Goal: Obtain resource: Obtain resource

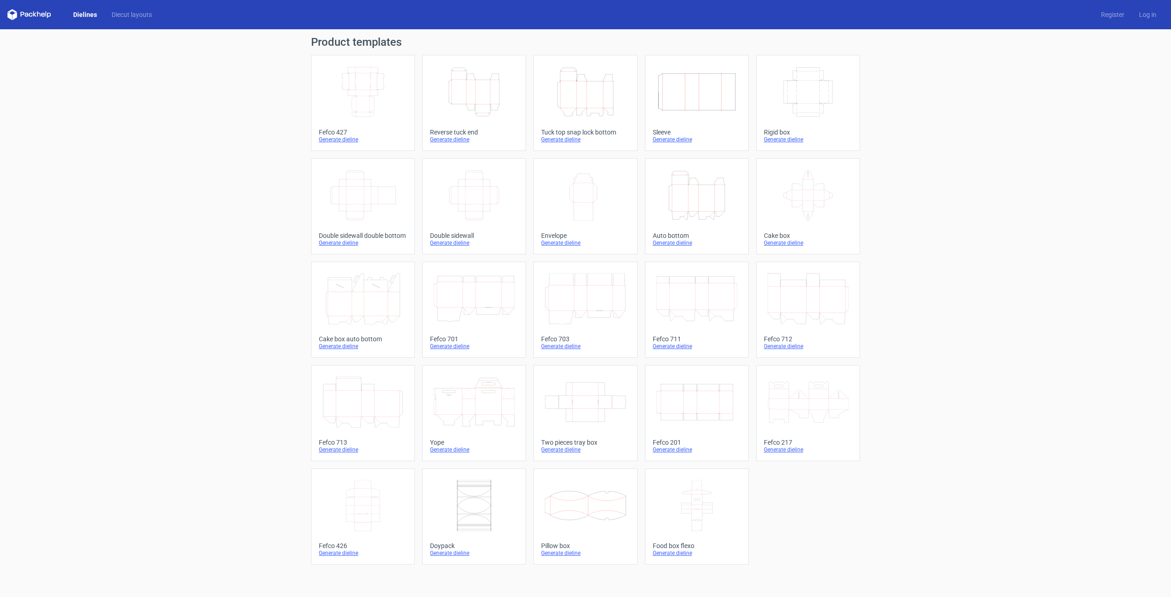
click at [378, 85] on icon "Width Depth Height" at bounding box center [362, 91] width 81 height 51
click at [361, 284] on icon at bounding box center [362, 505] width 81 height 51
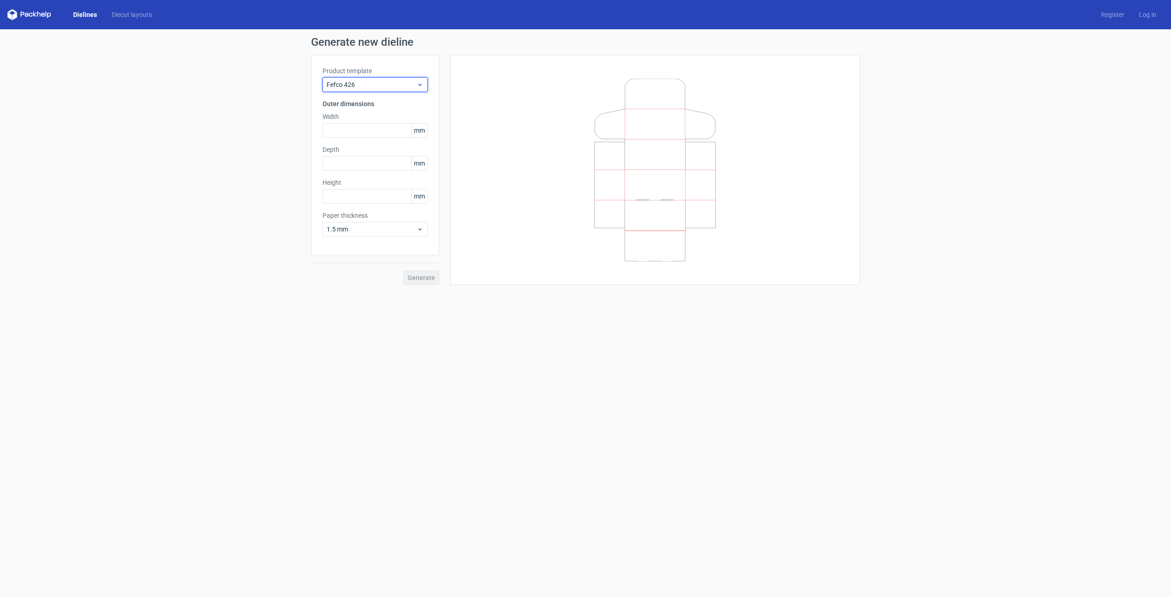
click at [371, 81] on span "Fefco 426" at bounding box center [372, 84] width 90 height 9
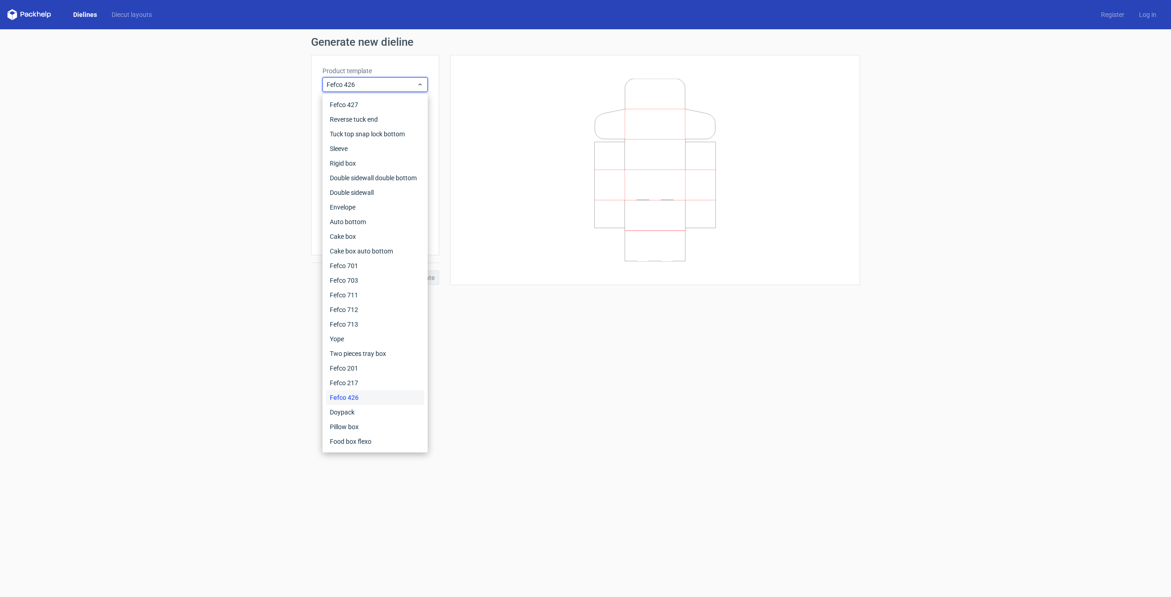
click at [405, 284] on div "Fefco 426" at bounding box center [375, 397] width 98 height 15
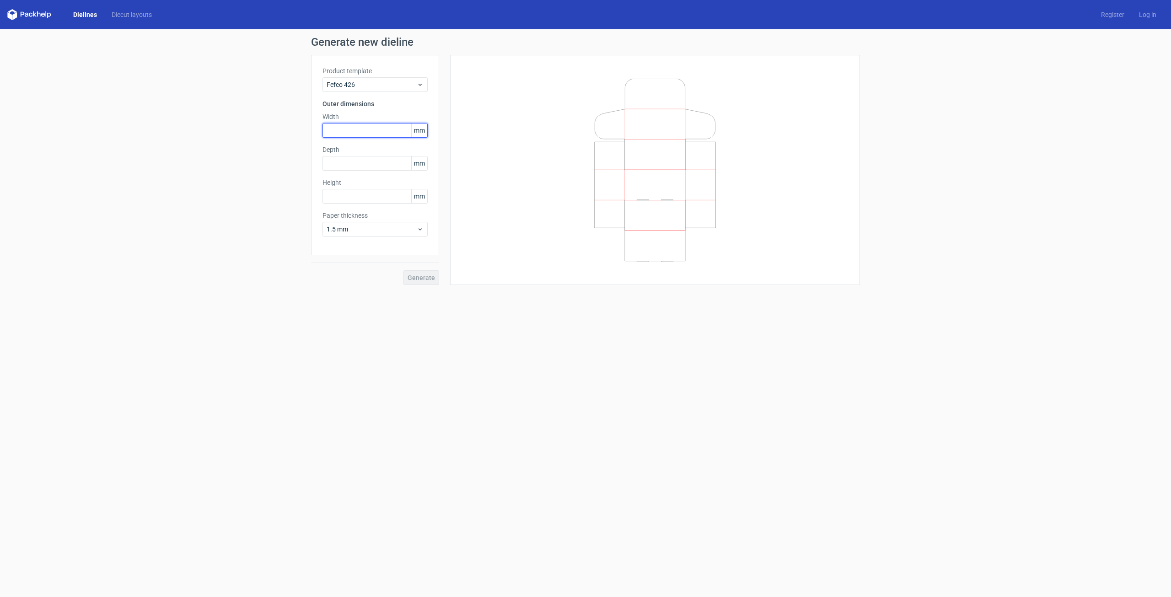
click at [351, 130] on input "text" at bounding box center [374, 130] width 105 height 15
type input "150"
click at [363, 162] on input "text" at bounding box center [374, 163] width 105 height 15
type input "130"
click at [376, 195] on input "text" at bounding box center [374, 196] width 105 height 15
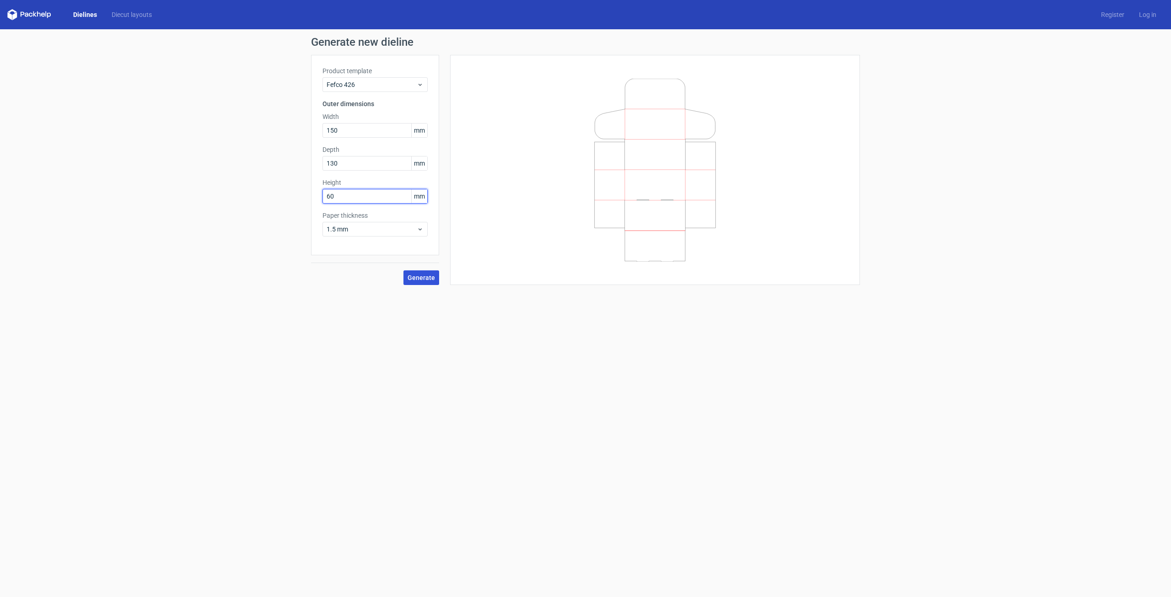
type input "60"
click at [419, 272] on button "Generate" at bounding box center [421, 277] width 36 height 15
click at [460, 44] on link "Download file" at bounding box center [829, 44] width 48 height 15
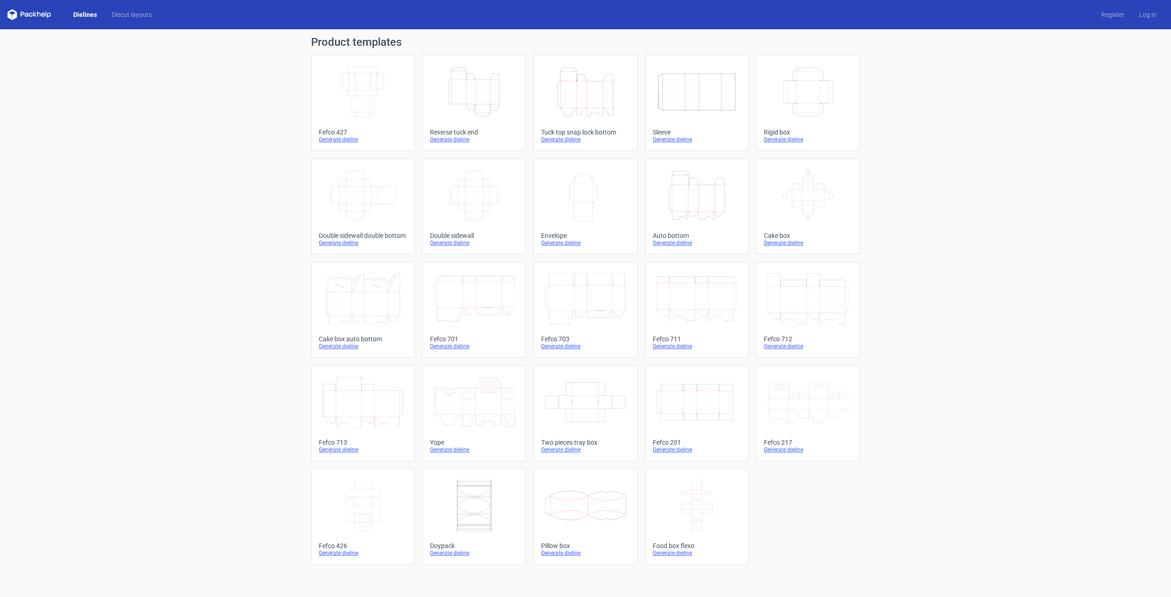
click at [460, 284] on icon "Width Depth Height" at bounding box center [696, 401] width 81 height 51
click at [460, 199] on icon "Width Depth Height" at bounding box center [474, 195] width 81 height 51
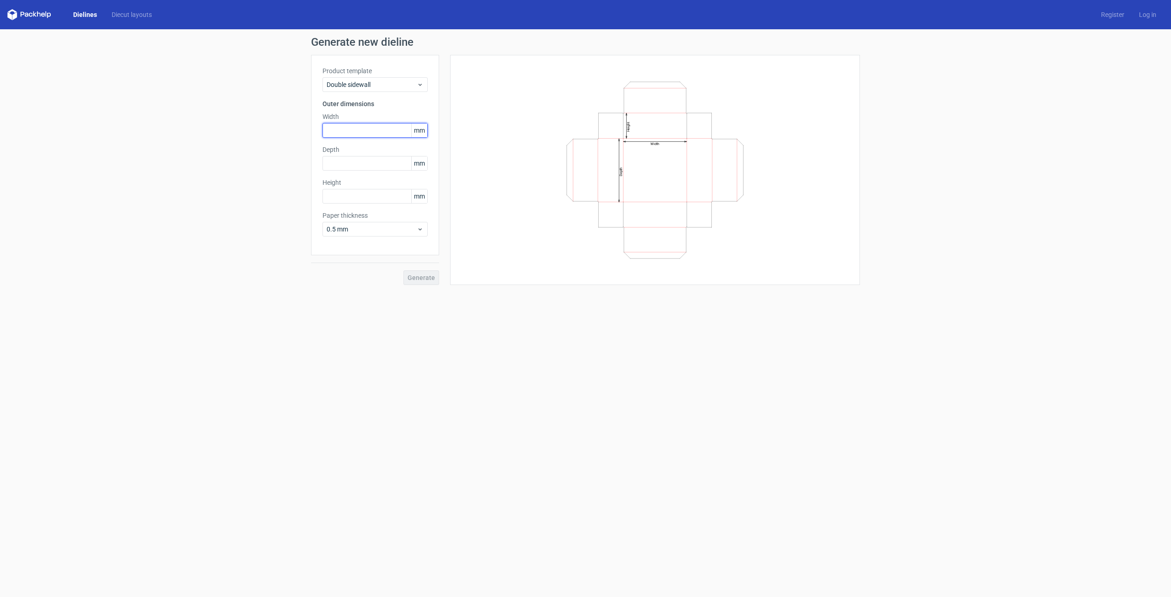
click at [343, 129] on input "text" at bounding box center [374, 130] width 105 height 15
click at [362, 284] on form "Generate new dieline Product template Double sidewall Outer dimensions Width mm…" at bounding box center [585, 313] width 1171 height 568
click at [362, 130] on input "text" at bounding box center [374, 130] width 105 height 15
type input "260"
type input "120"
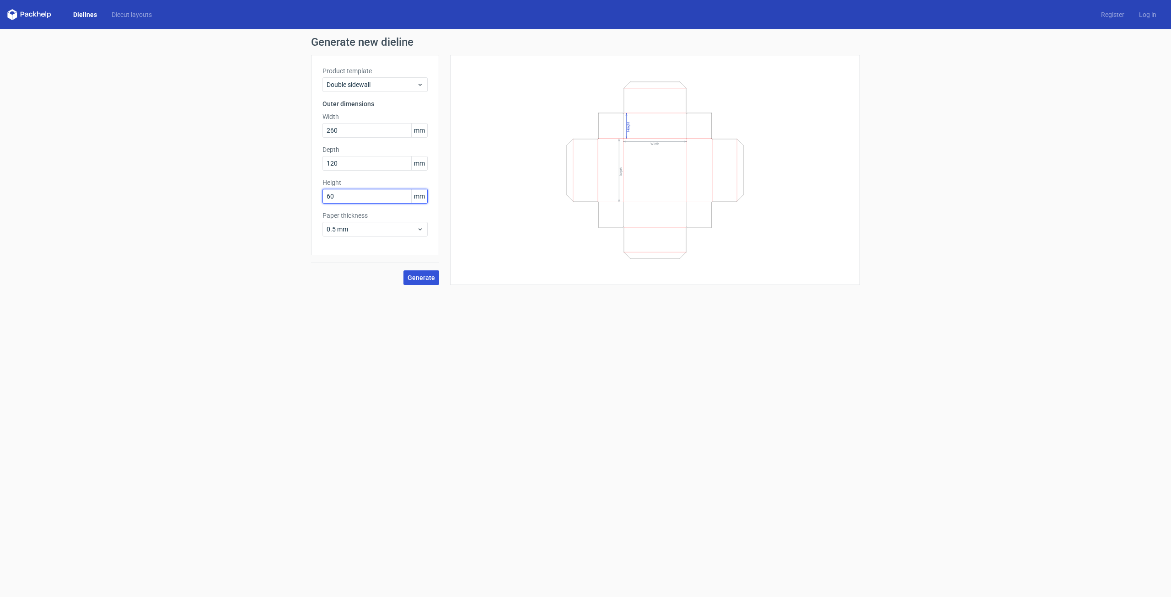
type input "60"
click at [425, 275] on span "Generate" at bounding box center [421, 277] width 27 height 6
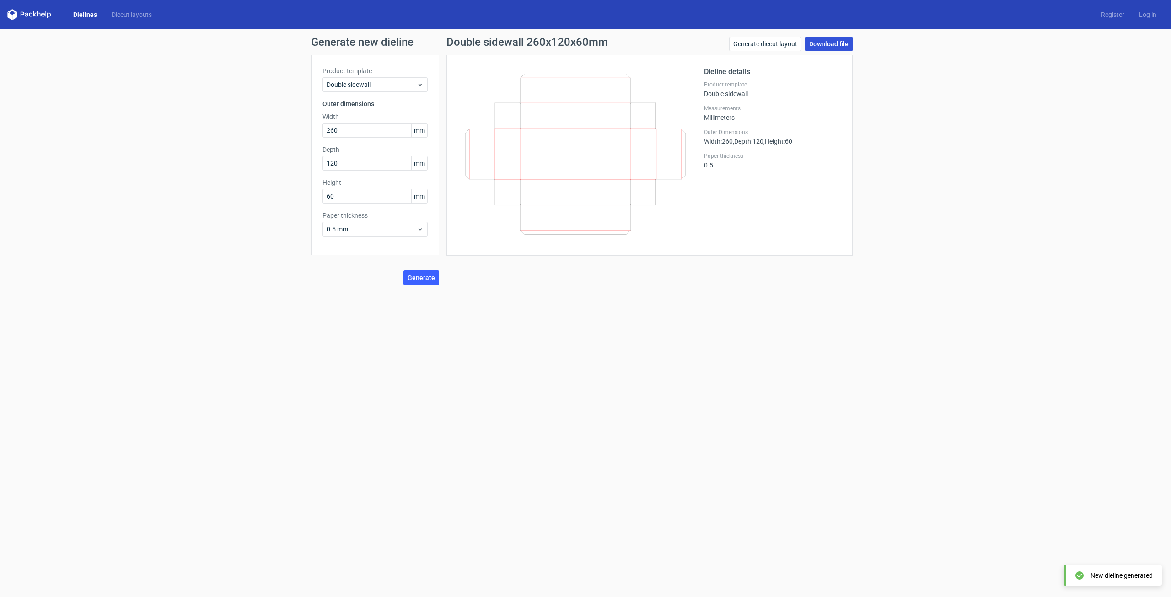
click at [460, 44] on link "Download file" at bounding box center [829, 44] width 48 height 15
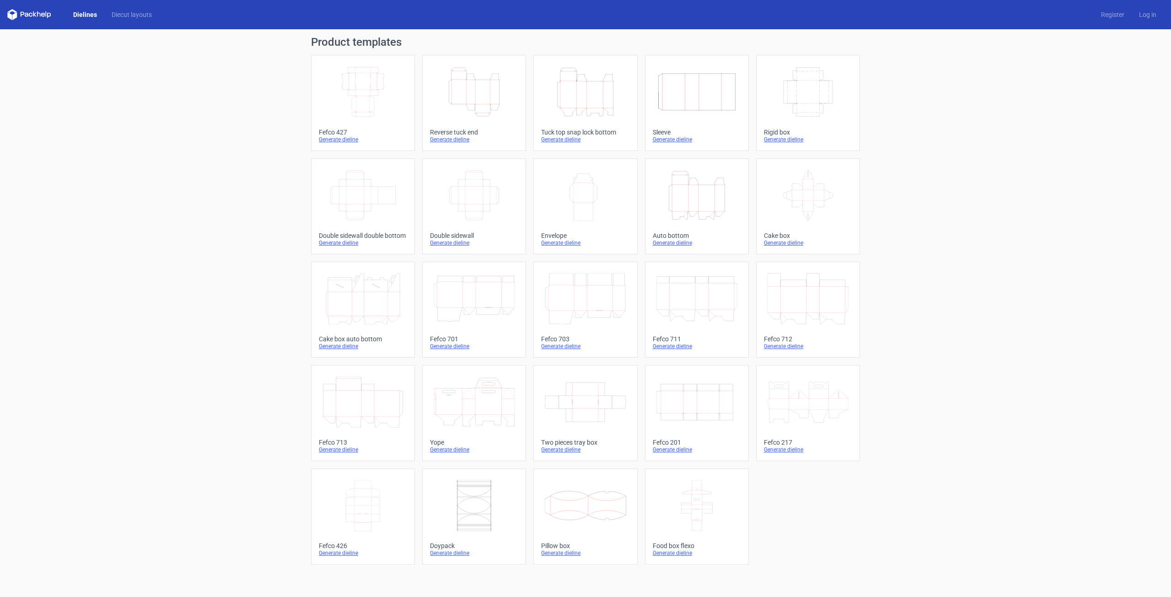
click at [460, 156] on div "Width Depth Height Fefco 427 Generate dieline Height Depth Width Reverse tuck e…" at bounding box center [585, 310] width 549 height 510
click at [460, 132] on div "Width Depth Height Fefco 427 Generate dieline Height Depth Width Reverse tuck e…" at bounding box center [585, 310] width 549 height 510
click at [460, 142] on div "Width Depth Height Fefco 427 Generate dieline Height Depth Width Reverse tuck e…" at bounding box center [585, 310] width 549 height 510
click at [460, 284] on icon "Width Depth Height" at bounding box center [696, 401] width 81 height 51
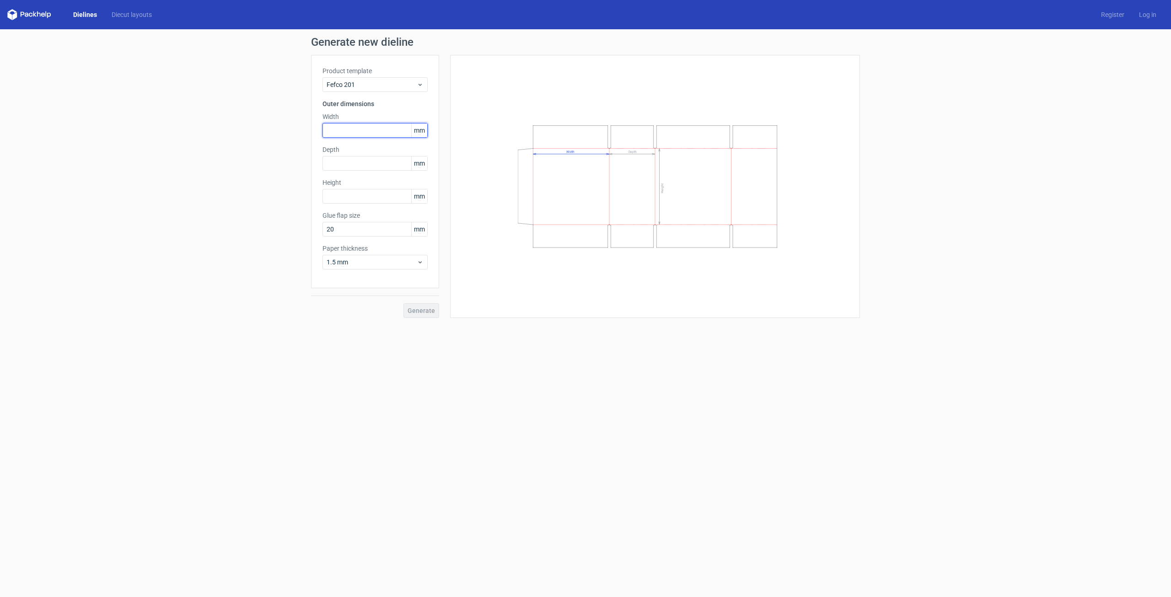
click at [344, 134] on input "text" at bounding box center [374, 130] width 105 height 15
type input "150"
type input "150156"
click at [367, 164] on input "150156" at bounding box center [374, 163] width 105 height 15
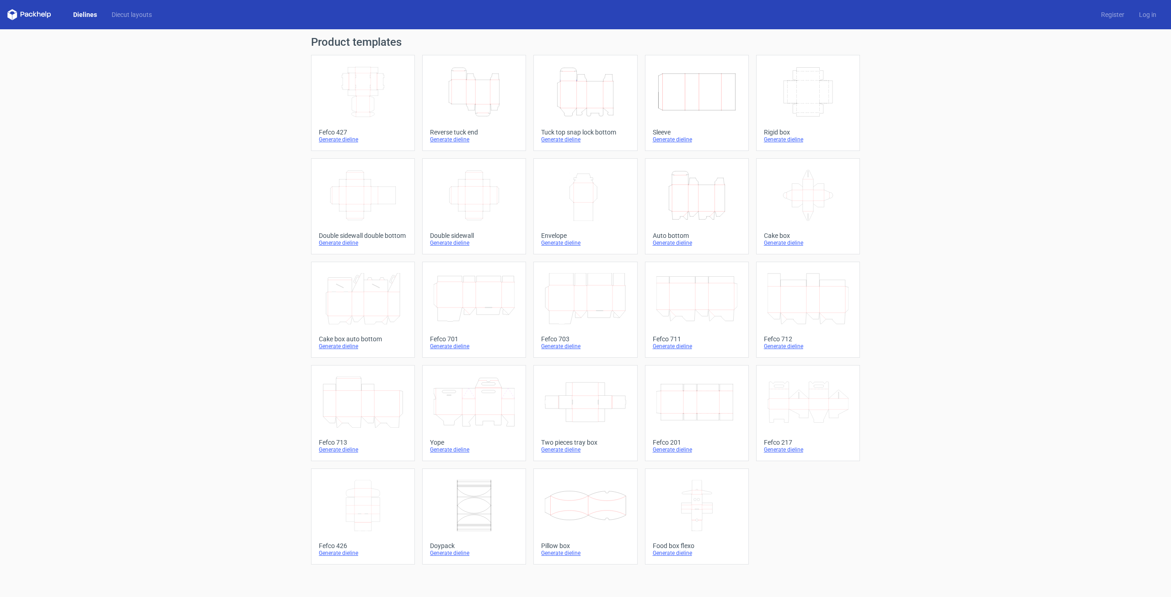
click at [460, 159] on div "Product templates Width Depth Height Fefco 427 Generate dieline Height Depth Wi…" at bounding box center [585, 313] width 1171 height 568
click at [460, 284] on icon at bounding box center [807, 401] width 81 height 51
click at [371, 284] on icon at bounding box center [362, 505] width 81 height 51
click at [353, 284] on icon at bounding box center [362, 505] width 81 height 51
click at [353, 92] on icon "Width Depth Height" at bounding box center [362, 91] width 81 height 51
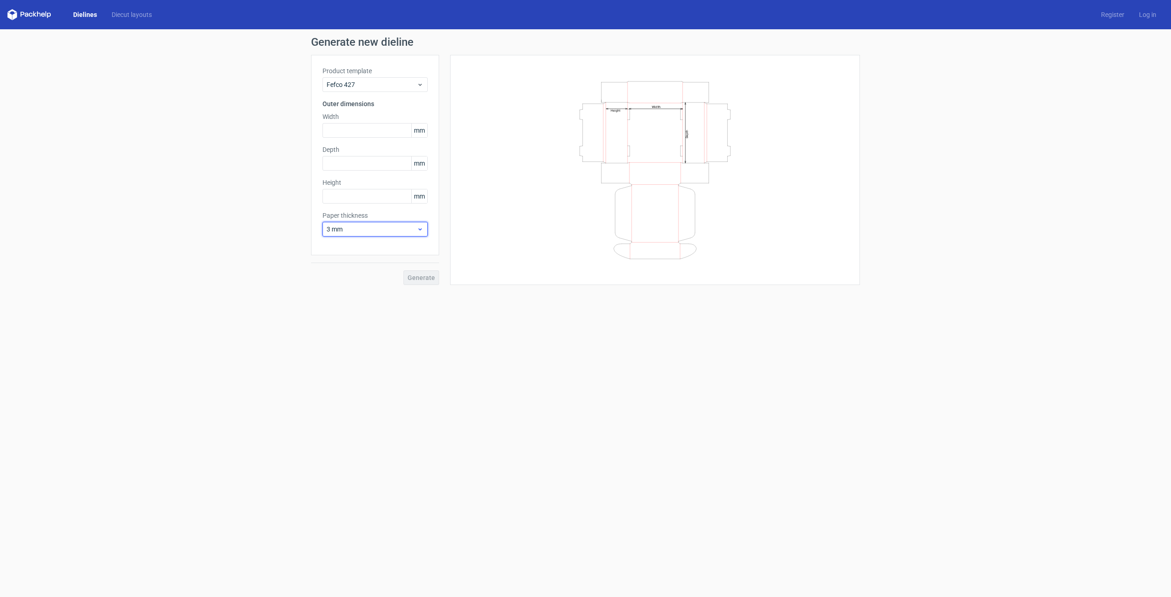
click at [339, 230] on span "3 mm" at bounding box center [372, 229] width 90 height 9
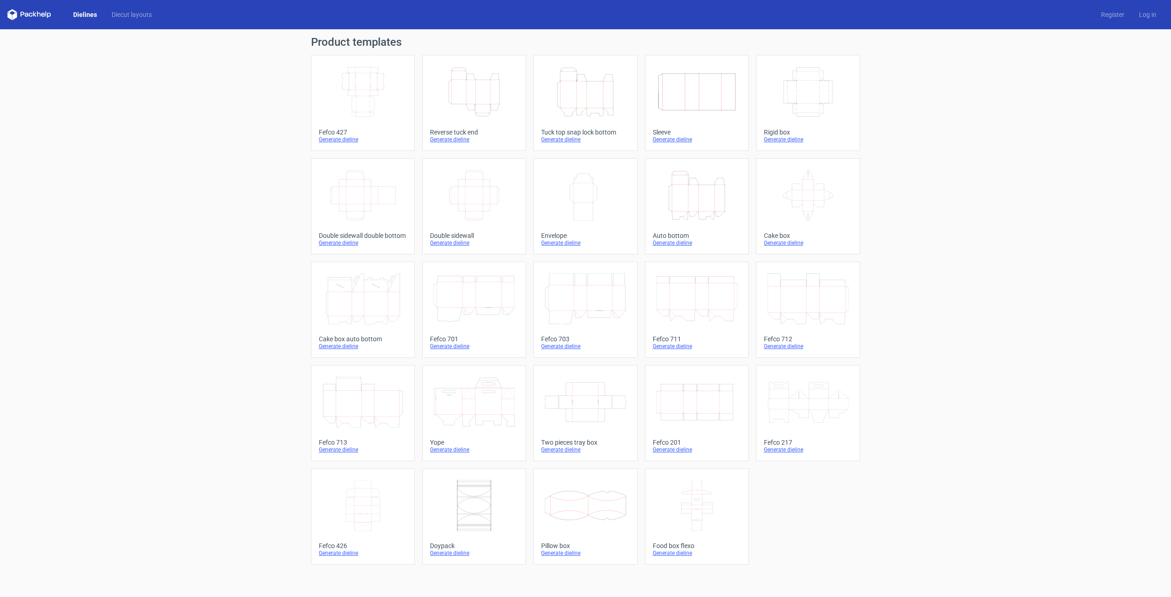
click at [367, 199] on icon "Width Depth Height" at bounding box center [362, 195] width 81 height 51
click at [460, 284] on icon at bounding box center [474, 505] width 81 height 51
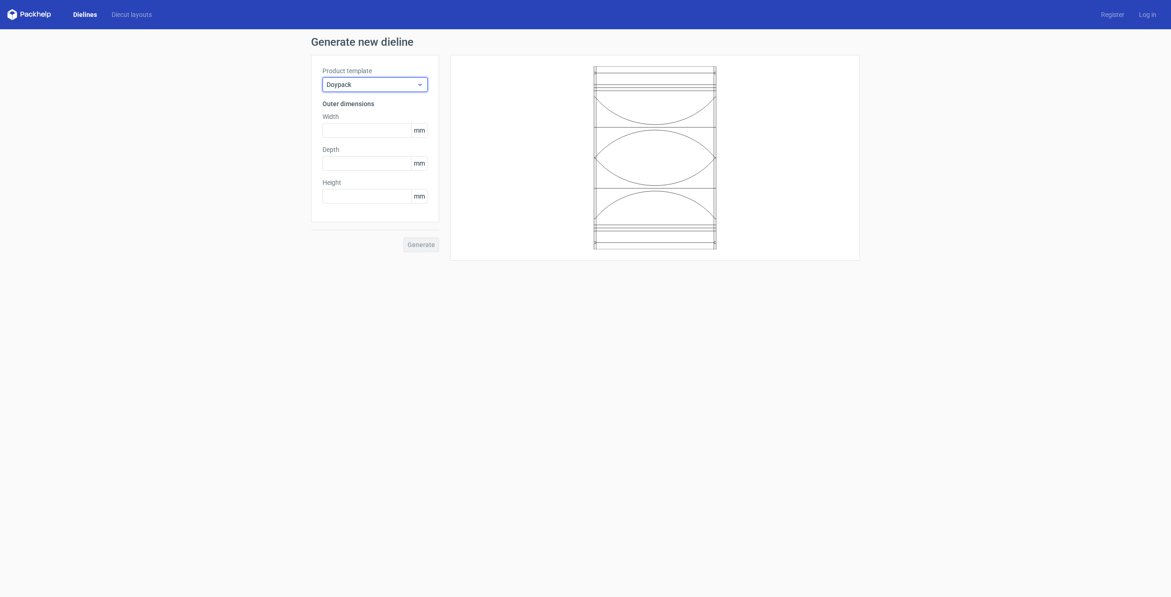
click at [362, 82] on span "Doypack" at bounding box center [372, 84] width 90 height 9
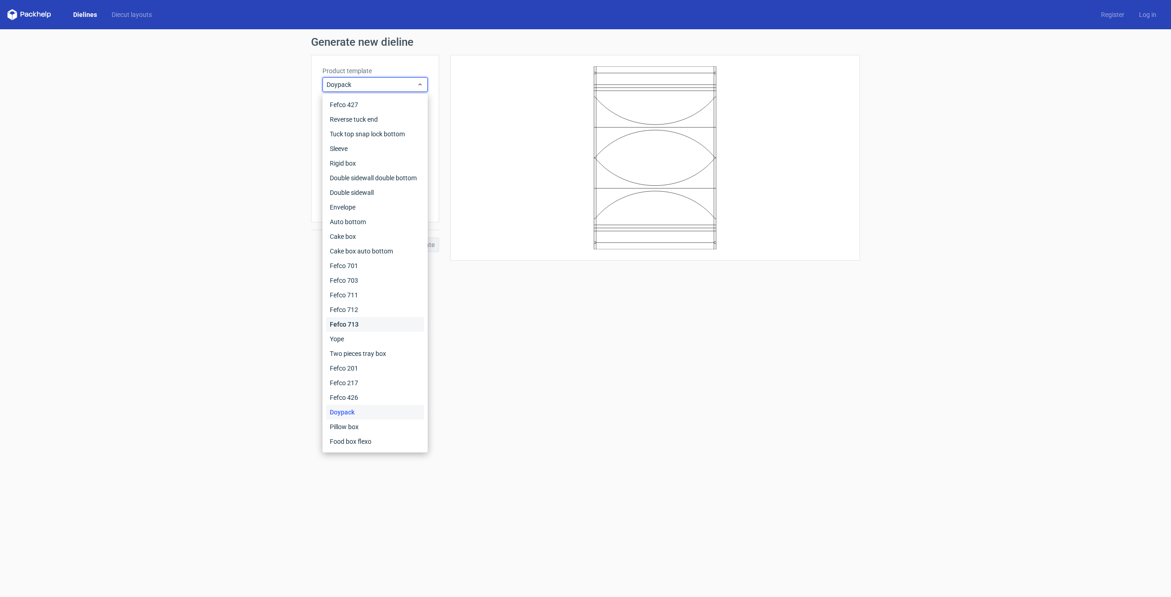
click at [386, 284] on div "Fefco 713" at bounding box center [375, 324] width 98 height 15
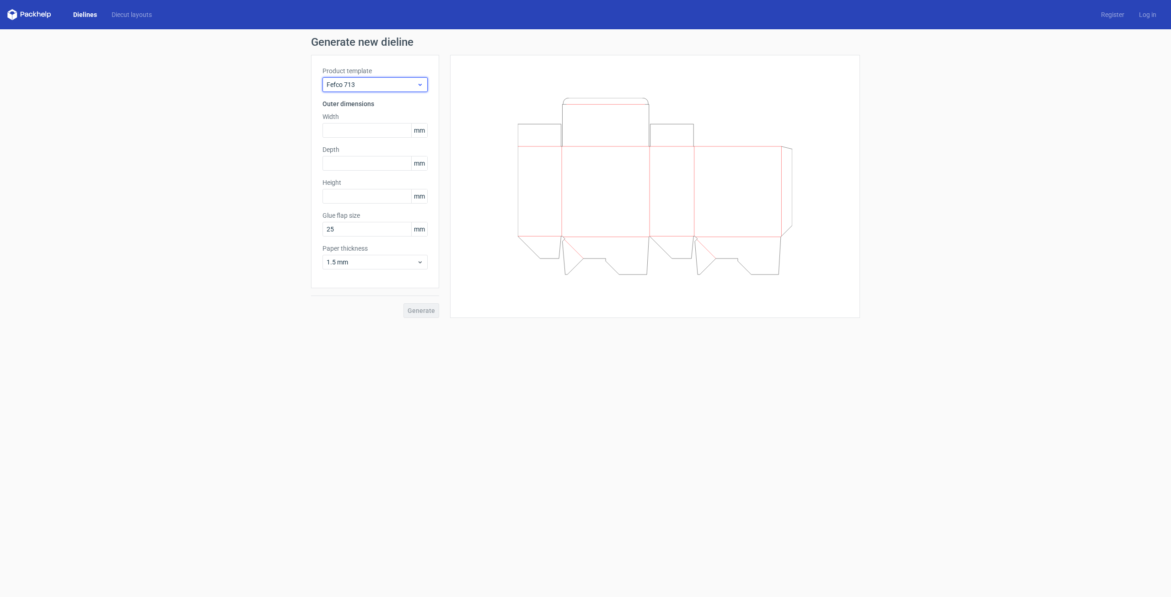
click at [376, 84] on span "Fefco 713" at bounding box center [372, 84] width 90 height 9
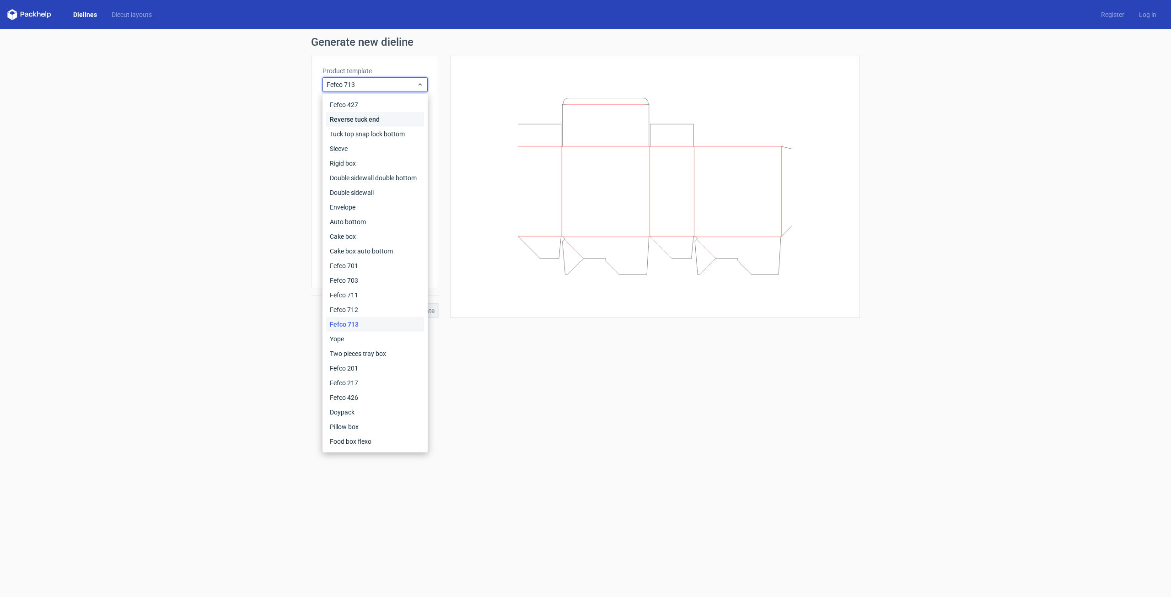
click at [368, 122] on div "Reverse tuck end" at bounding box center [375, 119] width 98 height 15
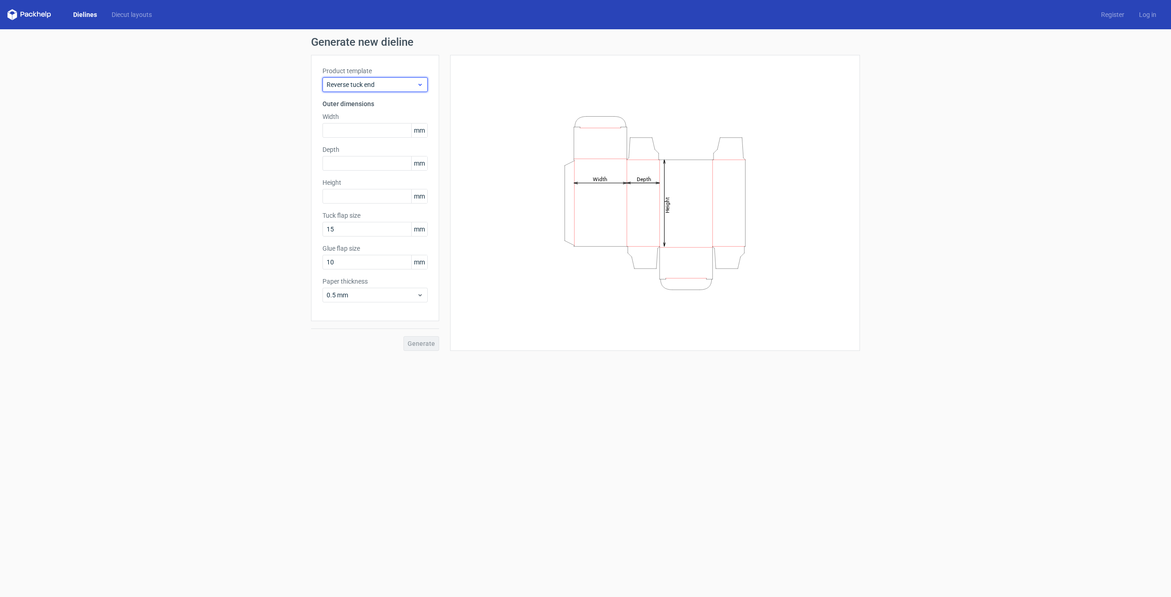
drag, startPoint x: 381, startPoint y: 81, endPoint x: 381, endPoint y: 89, distance: 8.7
click at [381, 81] on span "Reverse tuck end" at bounding box center [372, 84] width 90 height 9
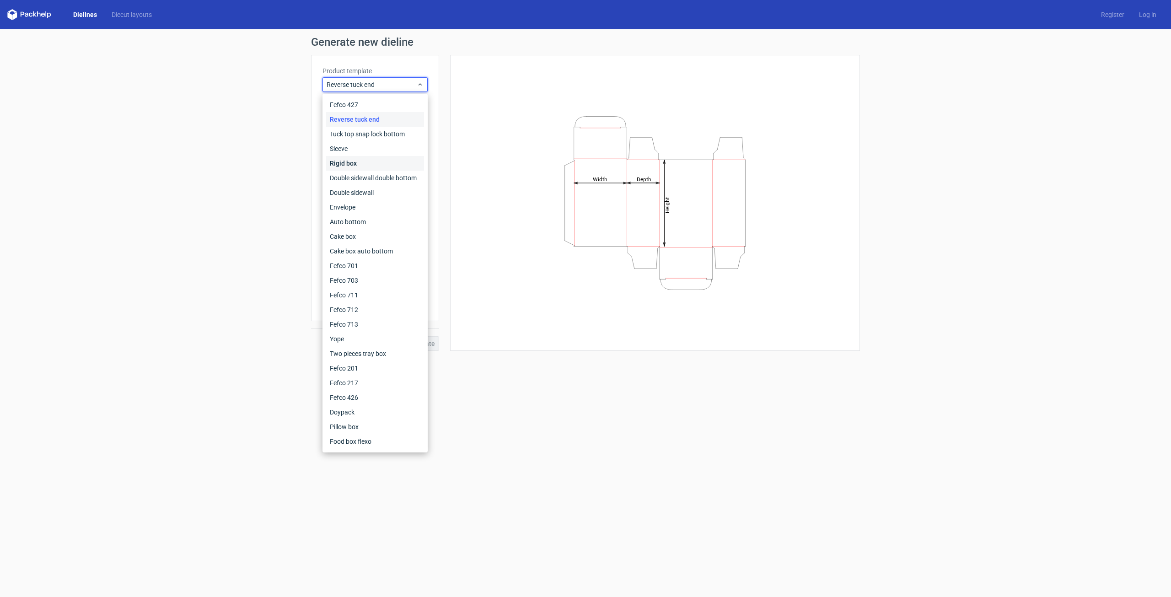
click at [376, 158] on div "Rigid box" at bounding box center [375, 163] width 98 height 15
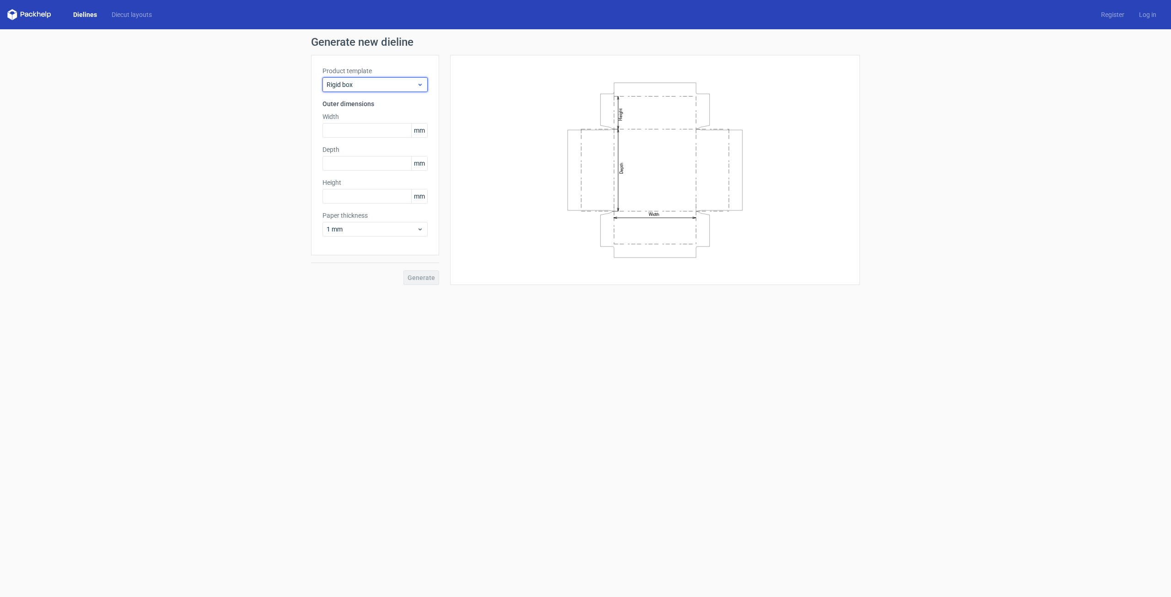
click at [382, 85] on span "Rigid box" at bounding box center [372, 84] width 90 height 9
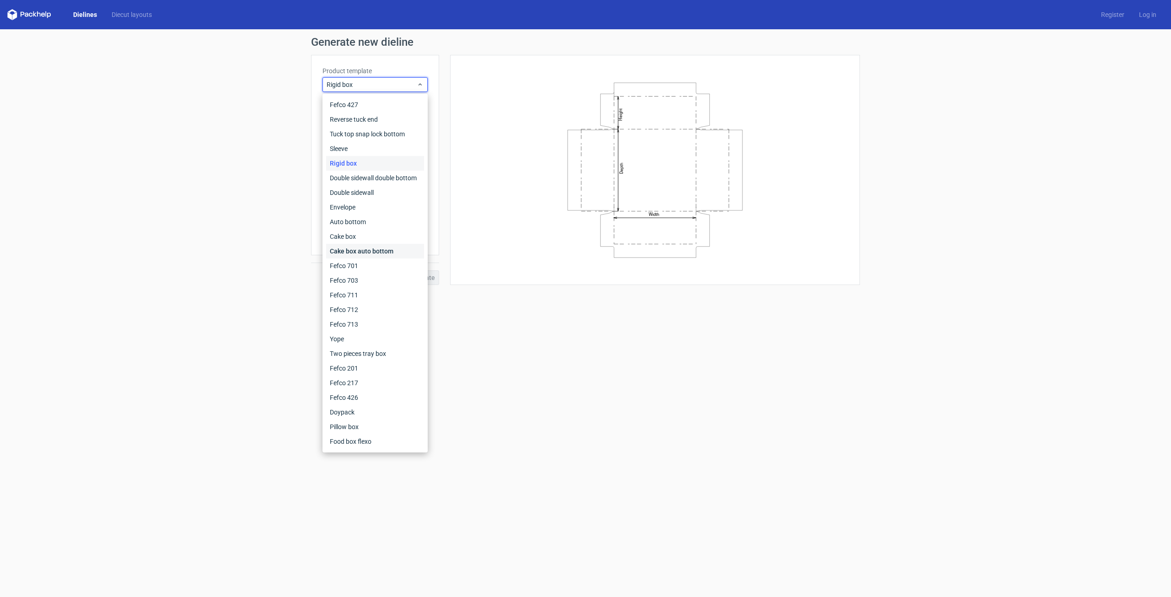
click at [374, 247] on div "Cake box auto bottom" at bounding box center [375, 251] width 98 height 15
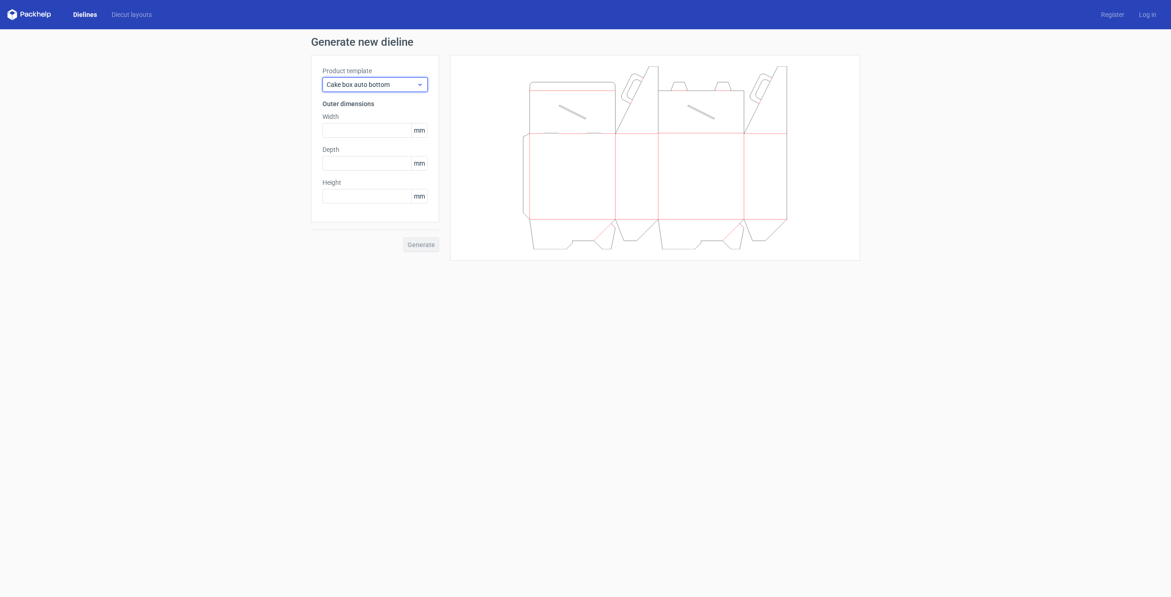
click at [399, 82] on span "Cake box auto bottom" at bounding box center [372, 84] width 90 height 9
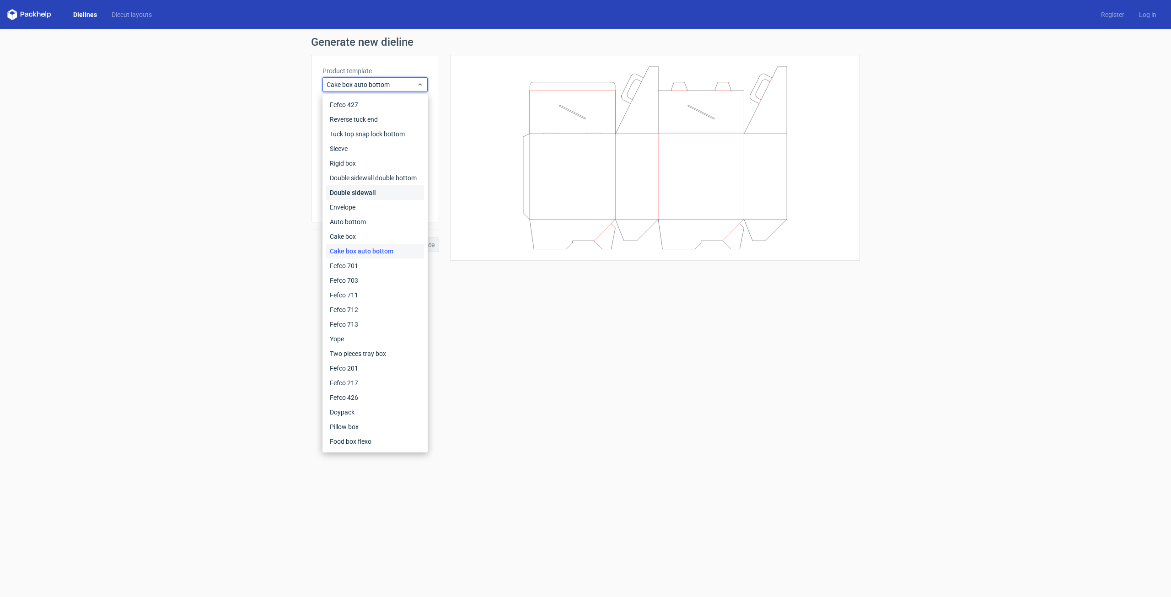
drag, startPoint x: 397, startPoint y: 93, endPoint x: 397, endPoint y: 193, distance: 100.6
click at [397, 193] on div "Double sidewall" at bounding box center [375, 192] width 98 height 15
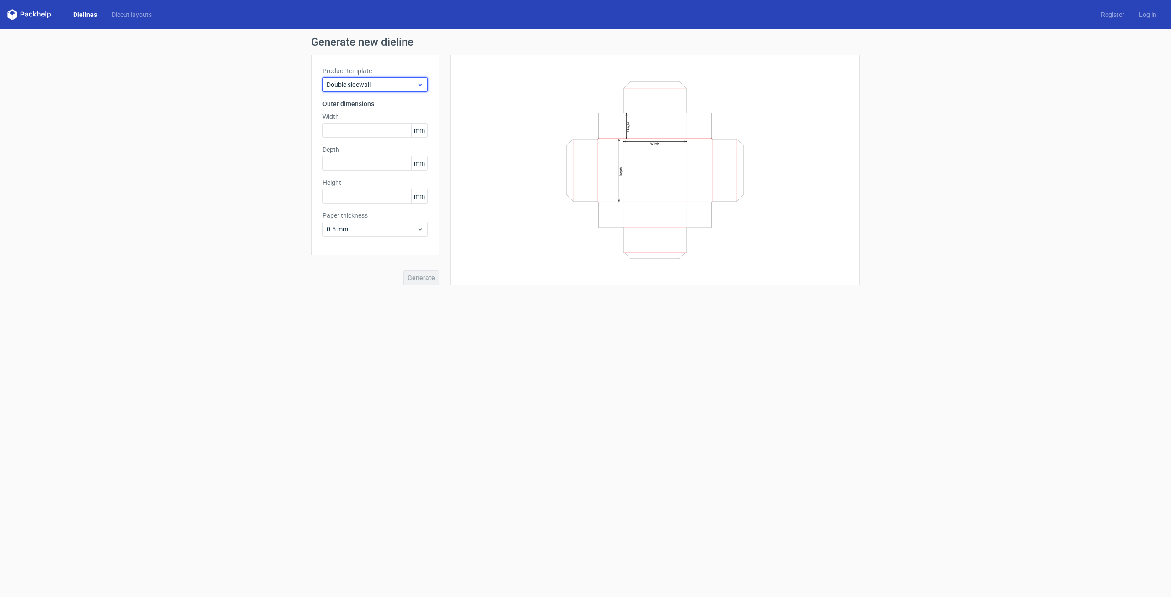
drag, startPoint x: 405, startPoint y: 82, endPoint x: 408, endPoint y: 86, distance: 5.6
click at [406, 82] on span "Double sidewall" at bounding box center [372, 84] width 90 height 9
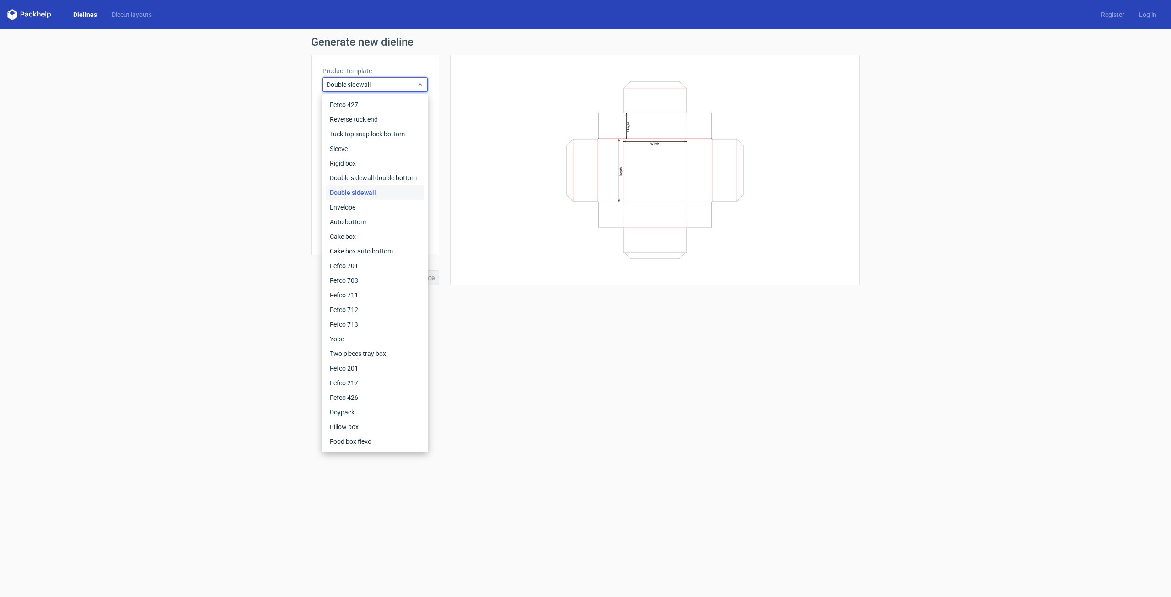
click at [404, 284] on div "Two pieces tray box" at bounding box center [375, 353] width 98 height 15
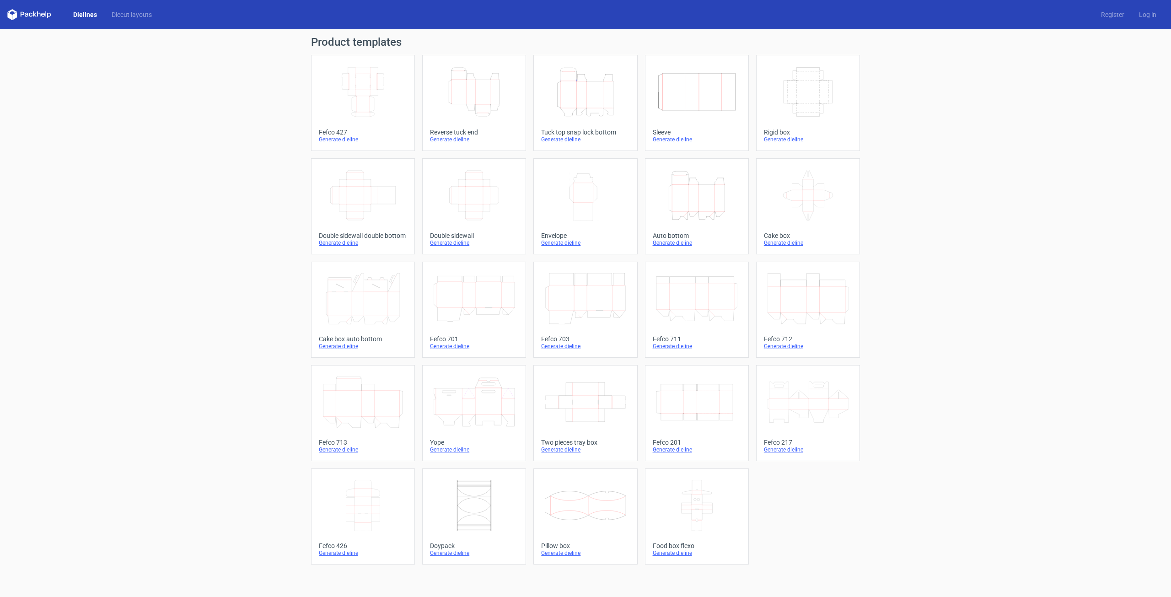
click at [256, 284] on div "Product templates Width Depth Height Fefco 427 Generate dieline Height Depth Wi…" at bounding box center [585, 313] width 1171 height 568
click at [374, 284] on icon at bounding box center [362, 505] width 81 height 51
click at [388, 116] on icon "Width Depth Height" at bounding box center [362, 91] width 81 height 51
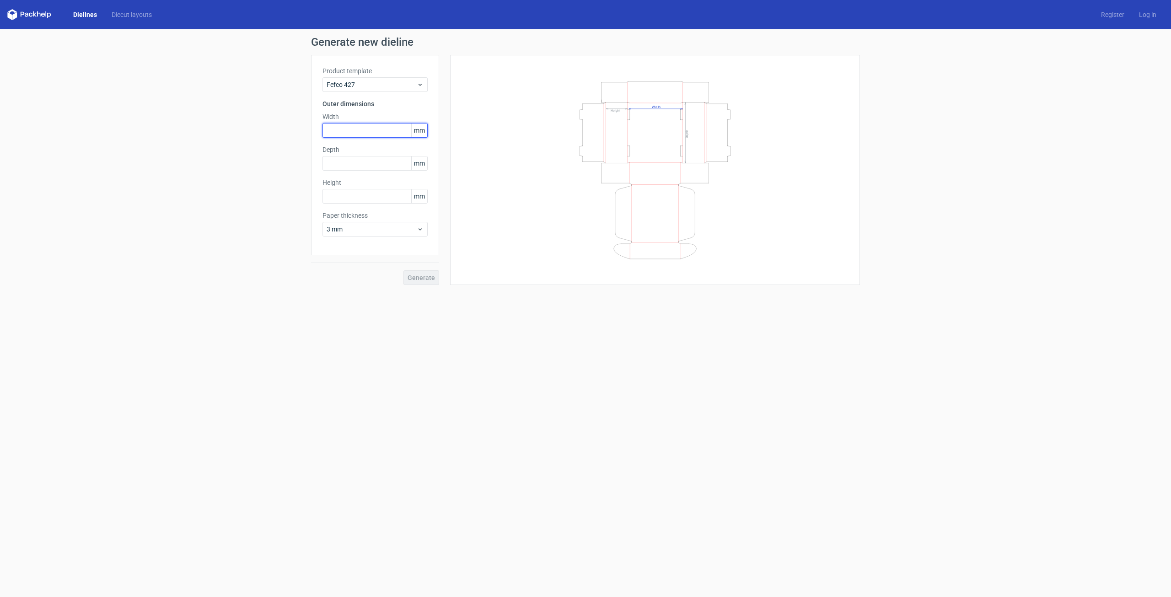
click at [360, 135] on input "text" at bounding box center [374, 130] width 105 height 15
type input "260"
click at [345, 170] on input "text" at bounding box center [374, 163] width 105 height 15
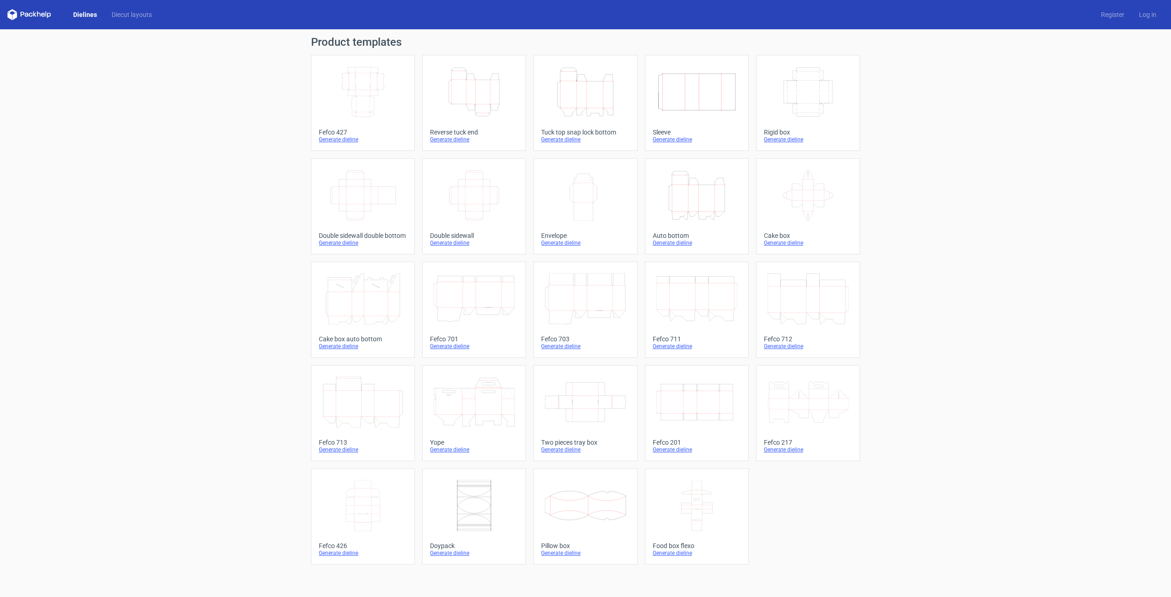
click at [480, 177] on icon "Width Depth Height" at bounding box center [474, 195] width 81 height 51
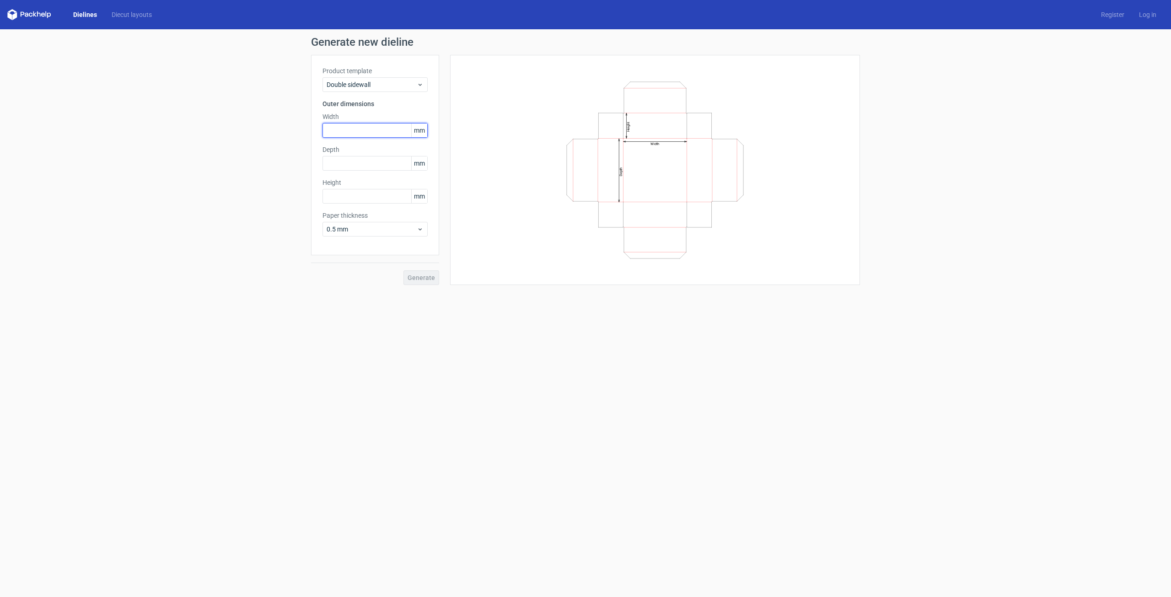
click at [374, 129] on input "text" at bounding box center [374, 130] width 105 height 15
type input "170"
click at [356, 165] on input "text" at bounding box center [374, 163] width 105 height 15
type input "100"
click at [364, 194] on input "text" at bounding box center [374, 196] width 105 height 15
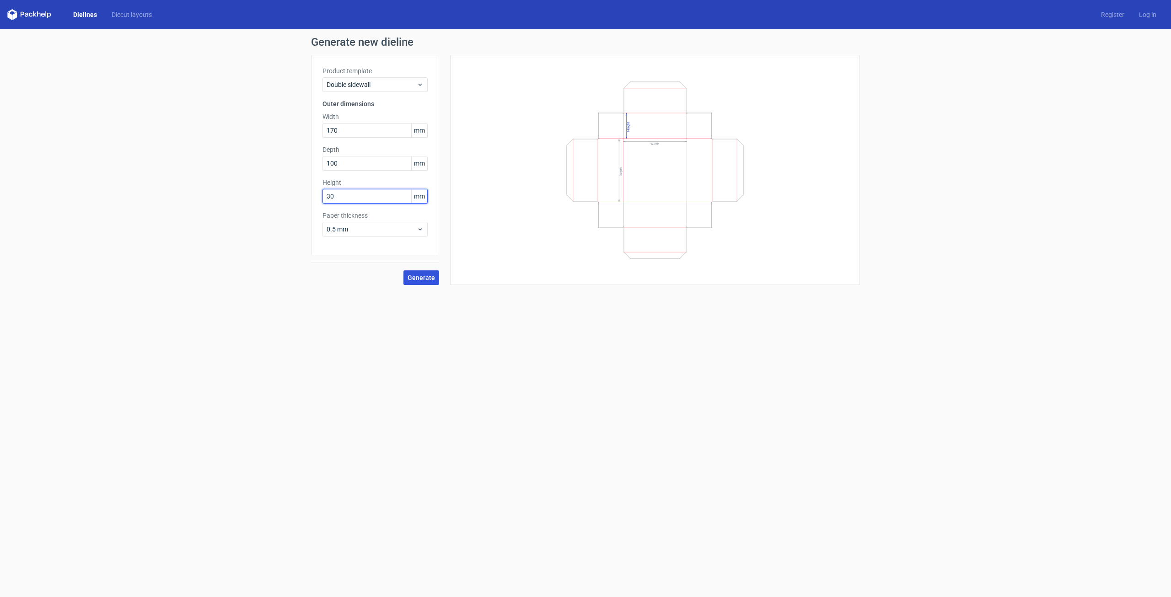
type input "30"
click at [416, 278] on span "Generate" at bounding box center [421, 277] width 27 height 6
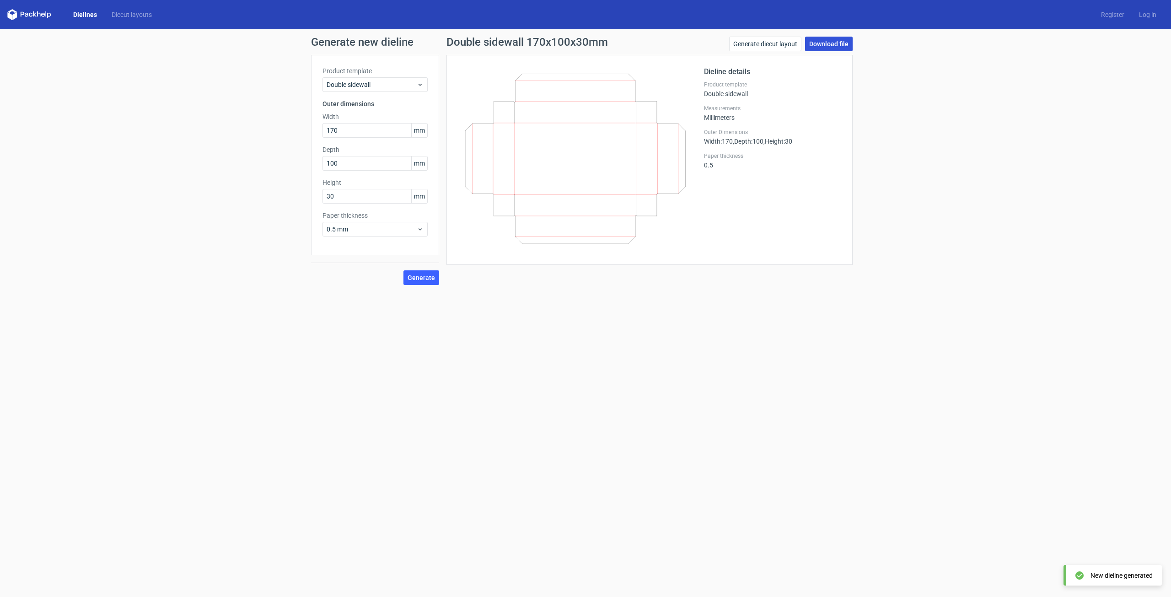
click at [844, 49] on link "Download file" at bounding box center [829, 44] width 48 height 15
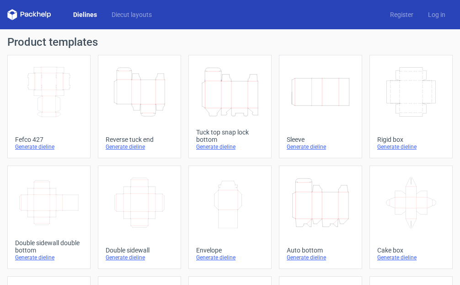
click at [56, 97] on icon "Width Depth Height" at bounding box center [49, 91] width 60 height 51
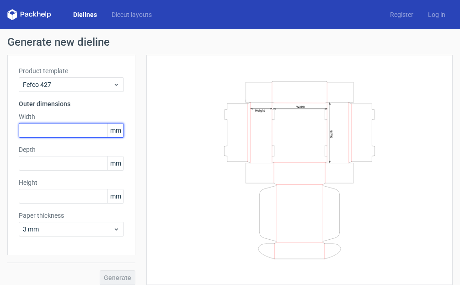
click at [68, 126] on input "text" at bounding box center [71, 130] width 105 height 15
type input "150"
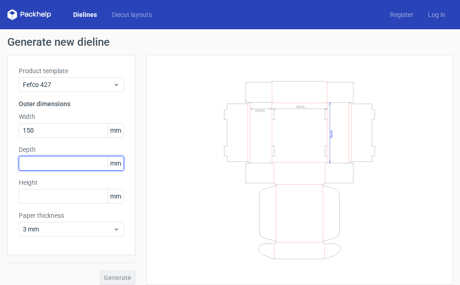
click at [64, 157] on input "text" at bounding box center [71, 163] width 105 height 15
type input "130"
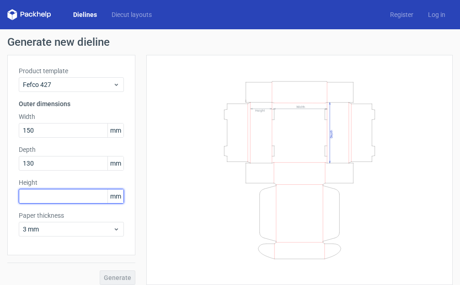
click at [44, 200] on input "text" at bounding box center [71, 196] width 105 height 15
type input "60"
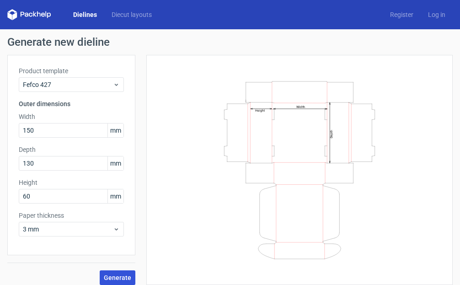
click at [128, 277] on span "Generate" at bounding box center [117, 277] width 27 height 6
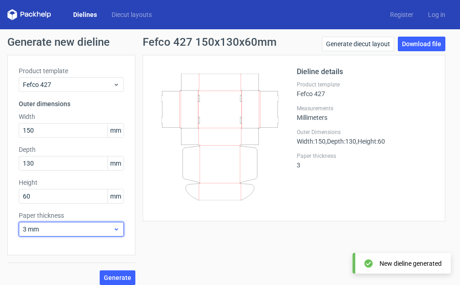
click at [89, 231] on span "3 mm" at bounding box center [68, 229] width 90 height 9
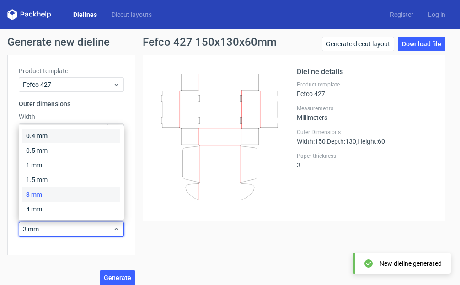
click at [43, 141] on div "0.4 mm" at bounding box center [71, 136] width 98 height 15
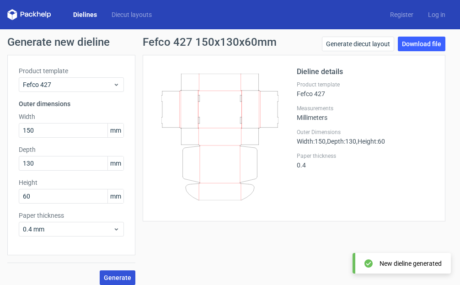
click at [118, 280] on span "Generate" at bounding box center [117, 277] width 27 height 6
click at [126, 279] on span "Generate" at bounding box center [117, 277] width 27 height 6
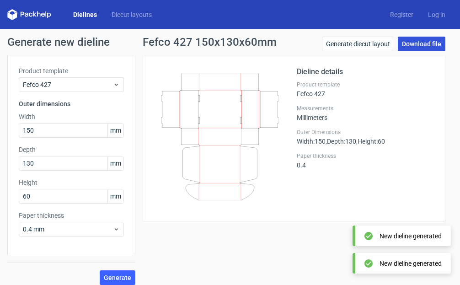
click at [413, 44] on link "Download file" at bounding box center [422, 44] width 48 height 15
